Goal: Task Accomplishment & Management: Manage account settings

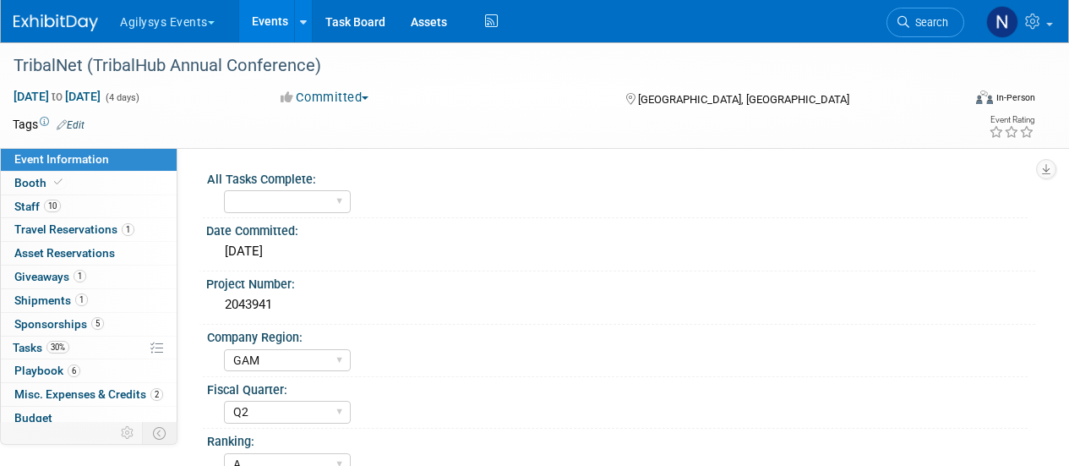
select select "GAM"
select select "Q2"
select select "A"
select select "Yes"
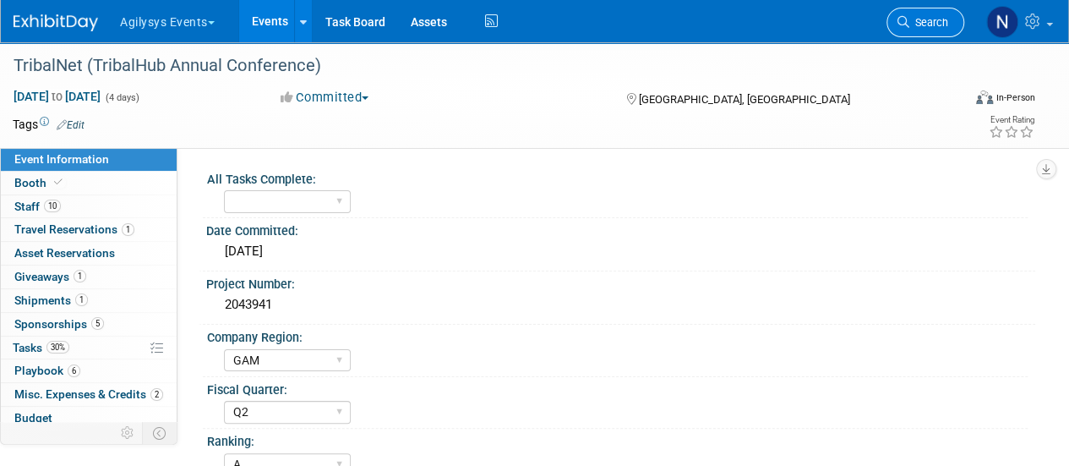
click at [914, 16] on span "Search" at bounding box center [928, 22] width 39 height 13
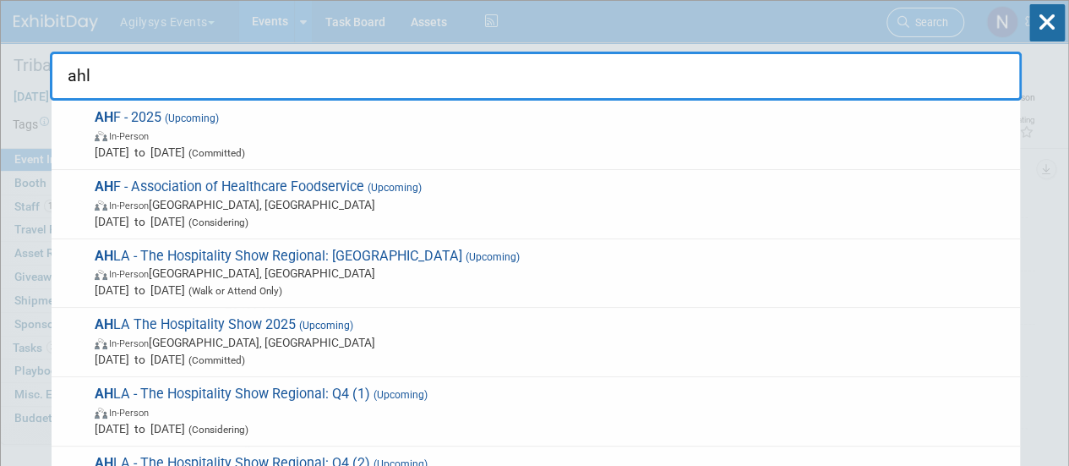
type input "ahla"
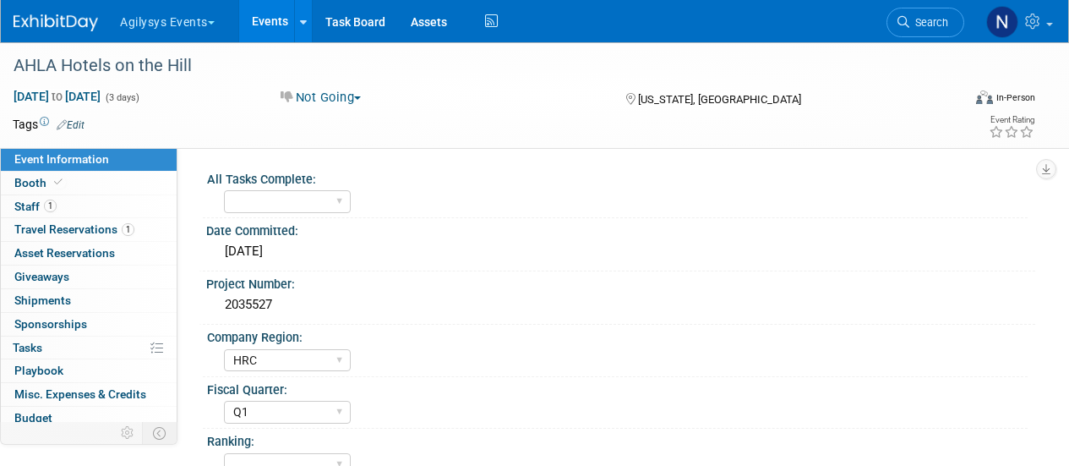
select select "HRC"
select select "Q1"
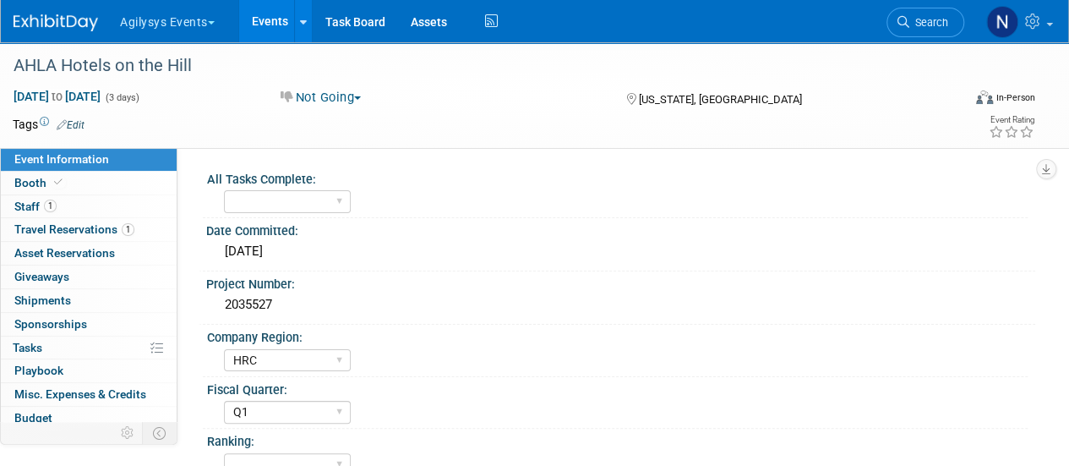
click at [914, 16] on span "Search" at bounding box center [928, 22] width 39 height 13
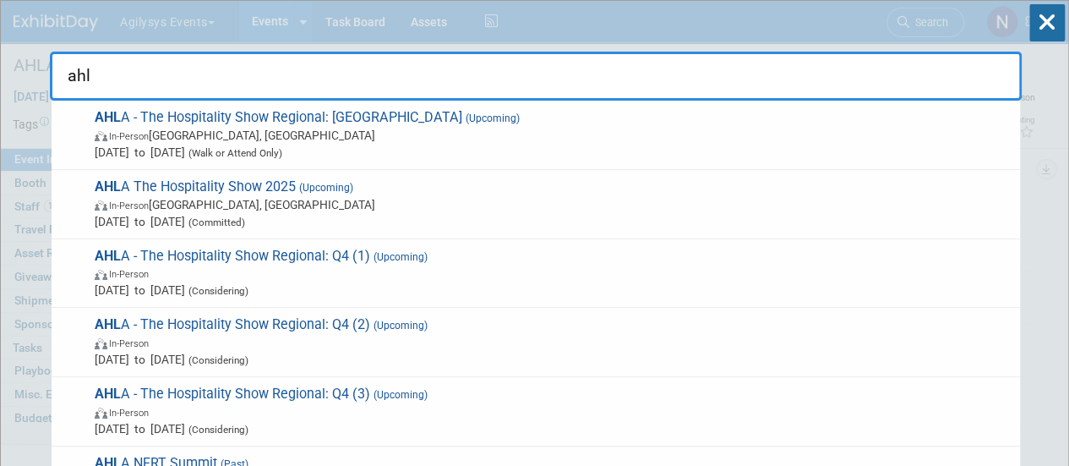
type input "ahla"
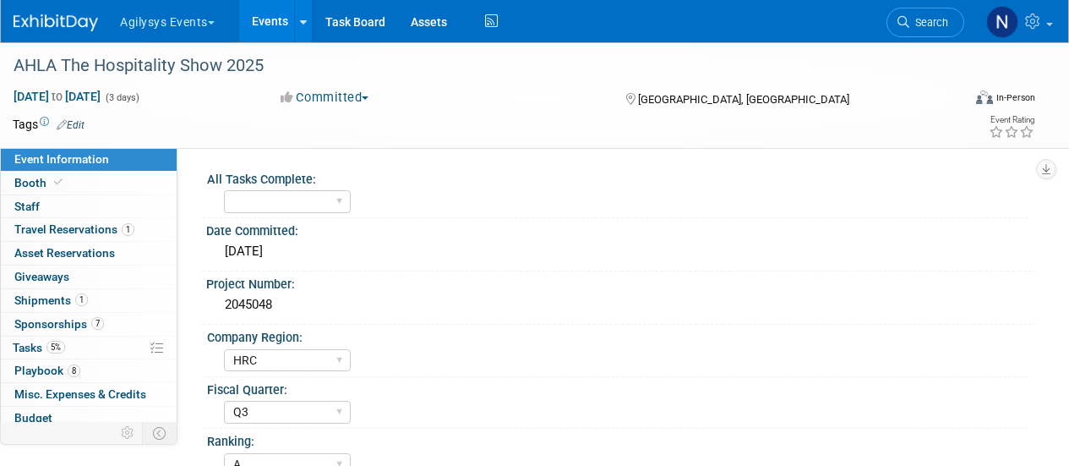
select select "HRC"
select select "Q3"
select select "A"
select select "Yes"
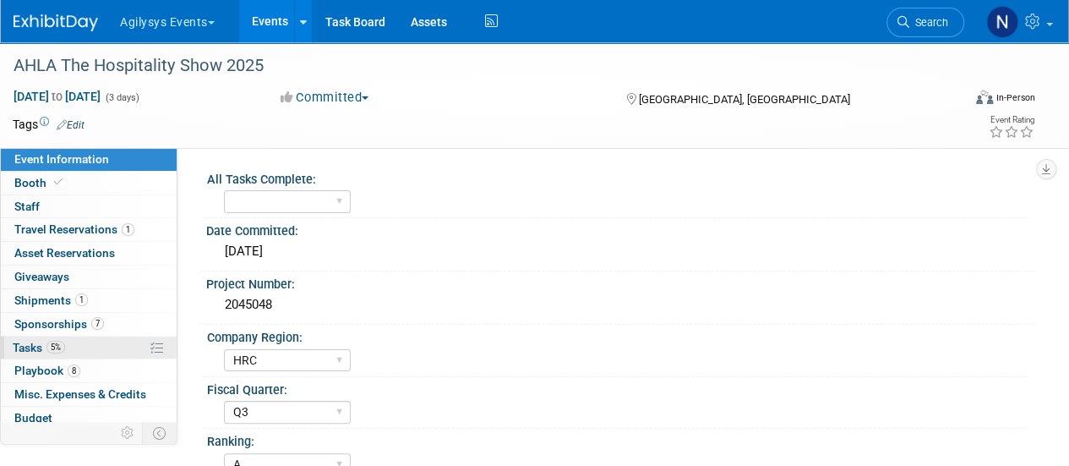
click at [83, 346] on link "5% Tasks 5%" at bounding box center [89, 347] width 176 height 23
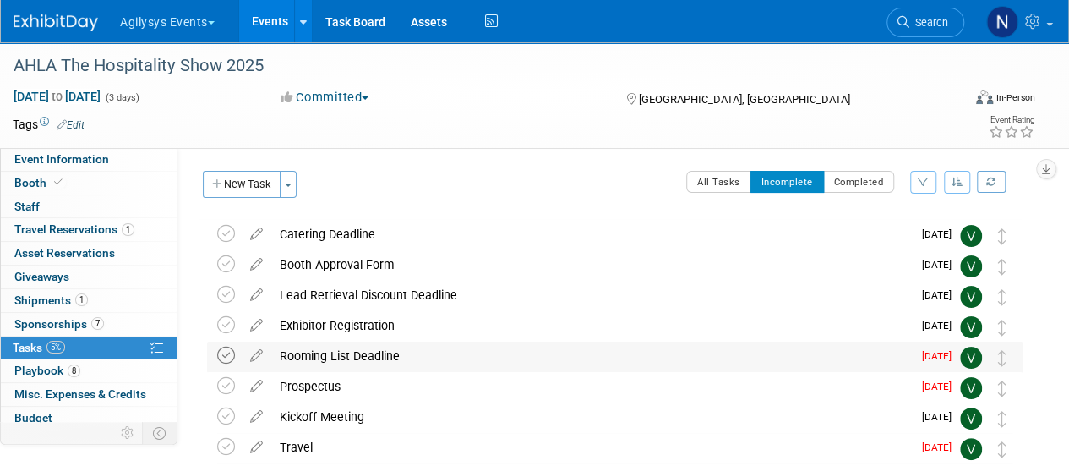
click at [228, 354] on icon at bounding box center [226, 355] width 18 height 18
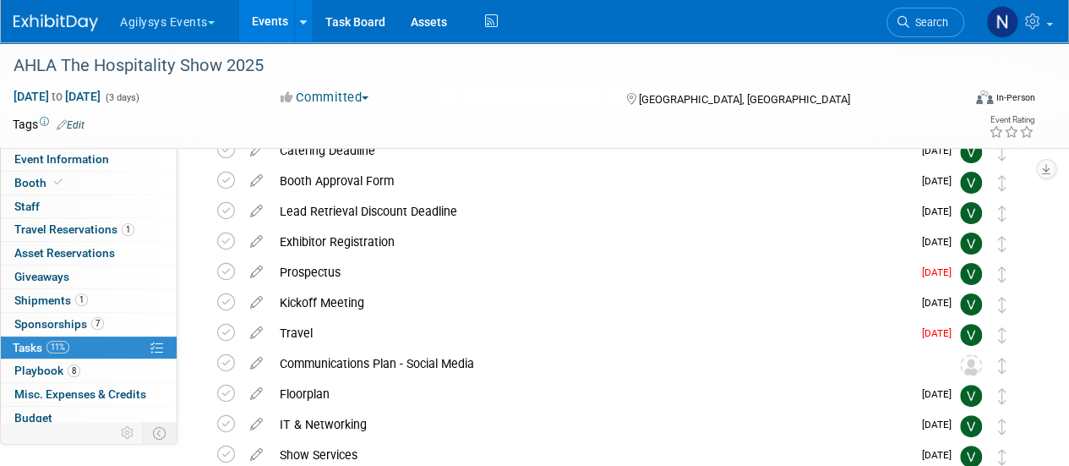
scroll to position [83, 0]
